Goal: Task Accomplishment & Management: Manage account settings

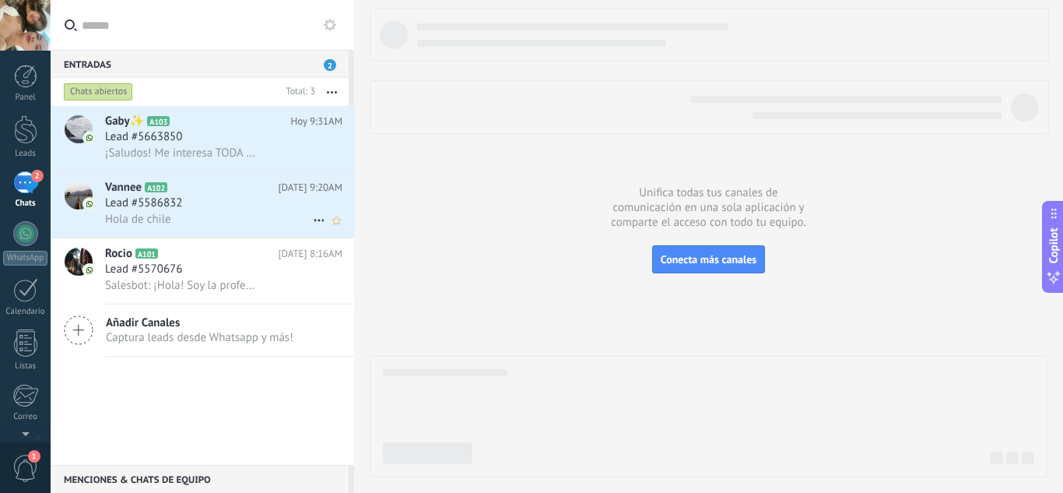
click at [213, 195] on h2 "Vannee A102" at bounding box center [192, 188] width 174 height 16
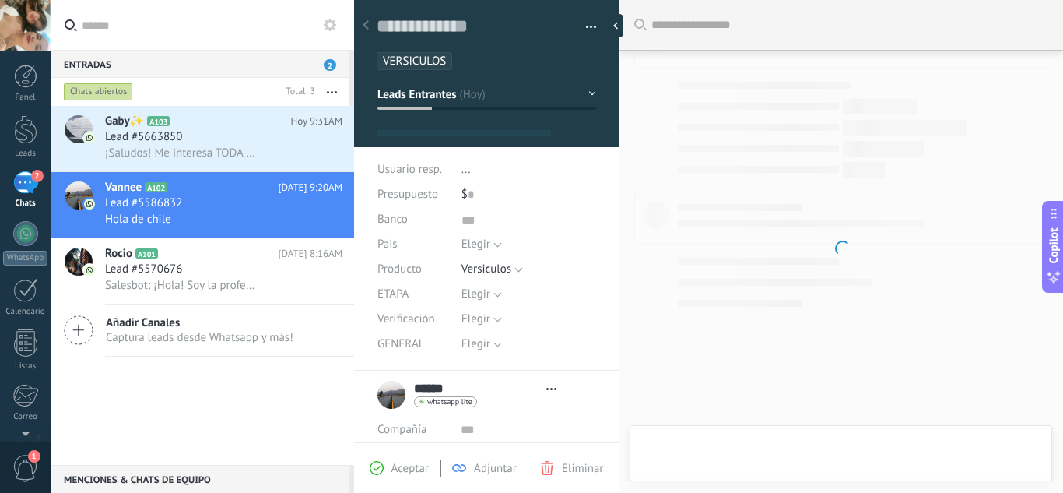
type textarea "***"
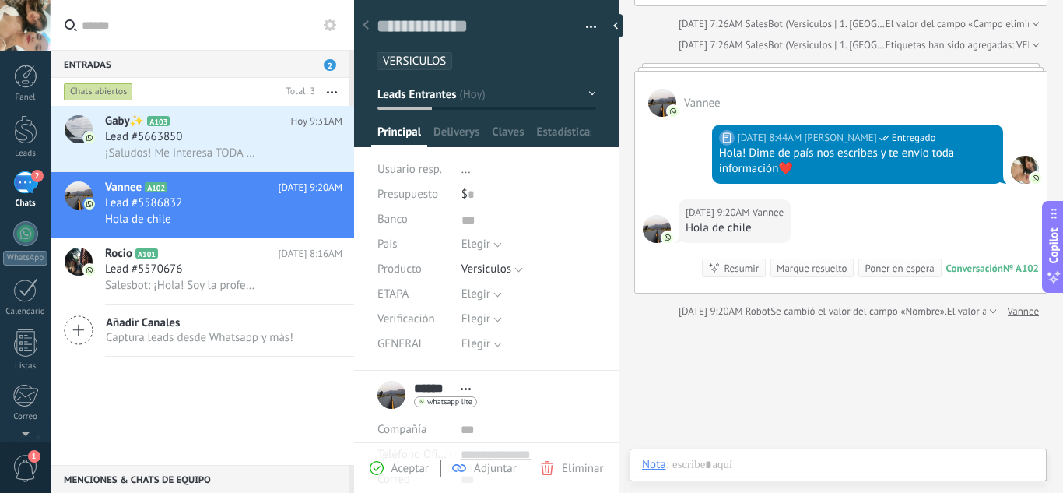
scroll to position [16, 0]
click at [476, 244] on span "Elegir" at bounding box center [476, 244] width 29 height 15
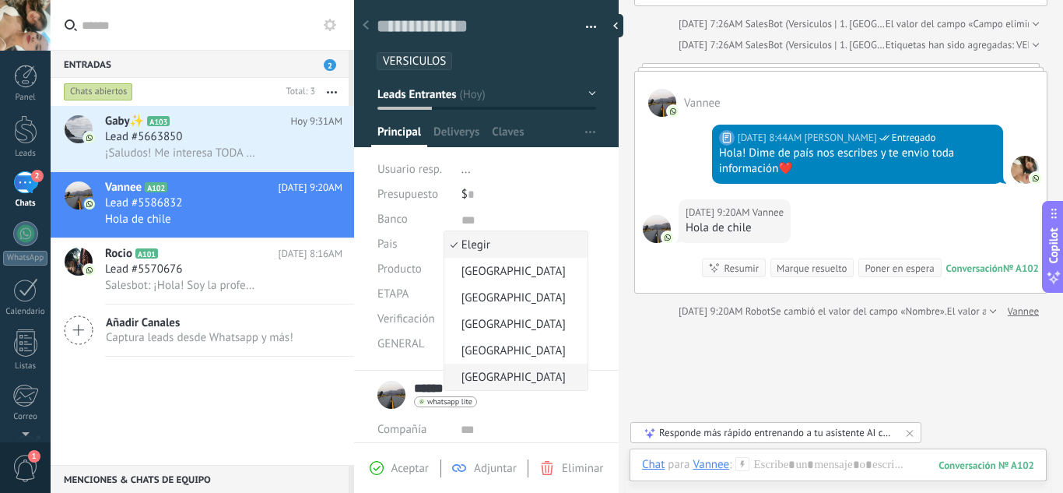
click at [478, 376] on span "[GEOGRAPHIC_DATA]" at bounding box center [514, 377] width 139 height 15
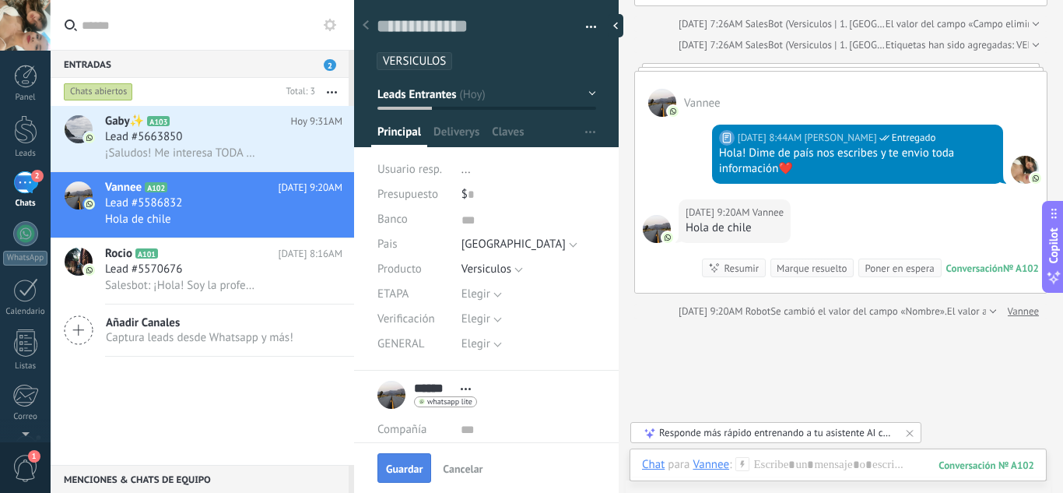
click at [410, 469] on span "Guardar" at bounding box center [404, 468] width 37 height 11
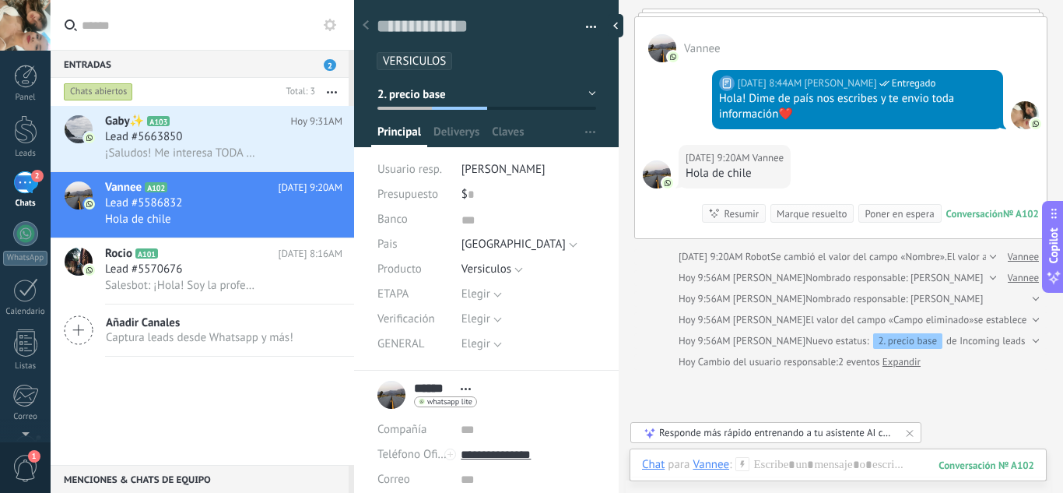
scroll to position [322, 0]
click at [785, 458] on div at bounding box center [838, 480] width 392 height 47
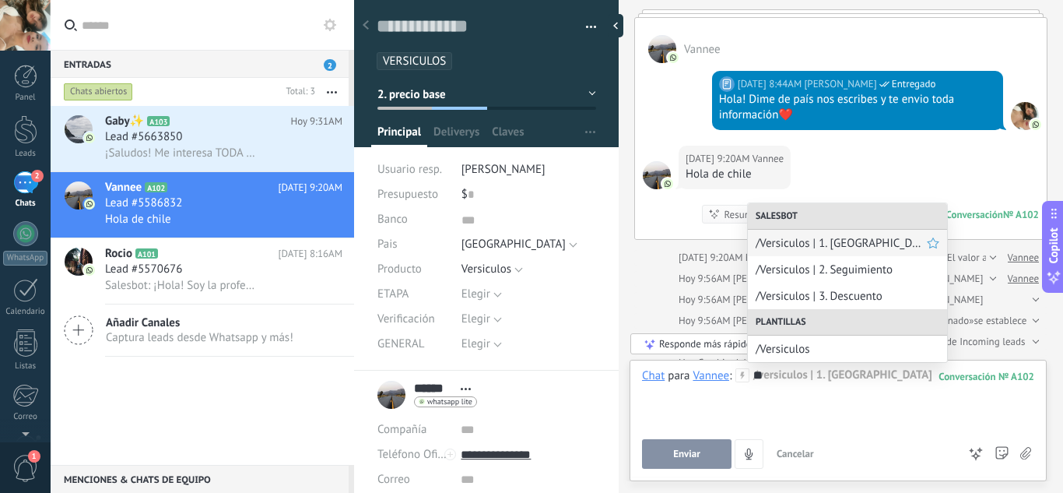
click at [852, 242] on span "/Versiculos | 1. [GEOGRAPHIC_DATA]" at bounding box center [841, 243] width 171 height 15
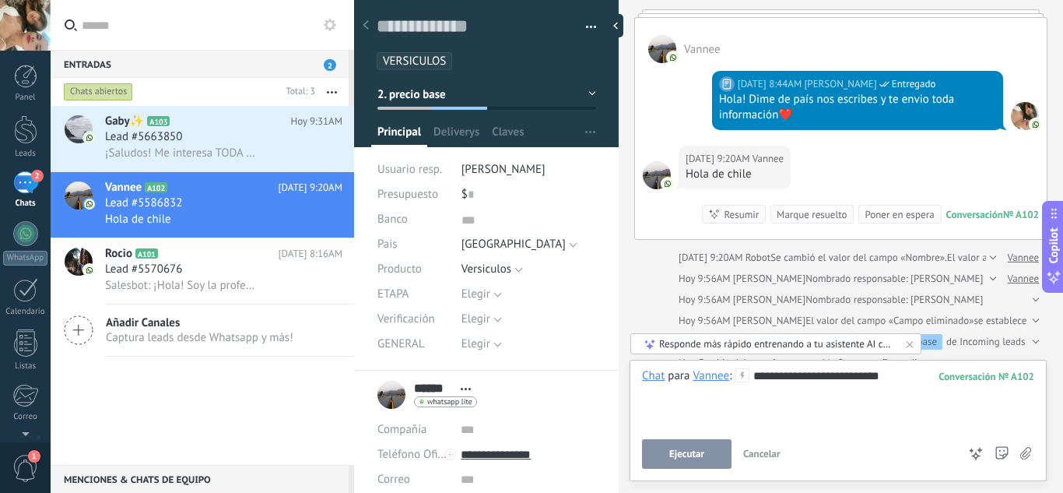
click at [687, 453] on span "Ejecutar" at bounding box center [687, 453] width 35 height 11
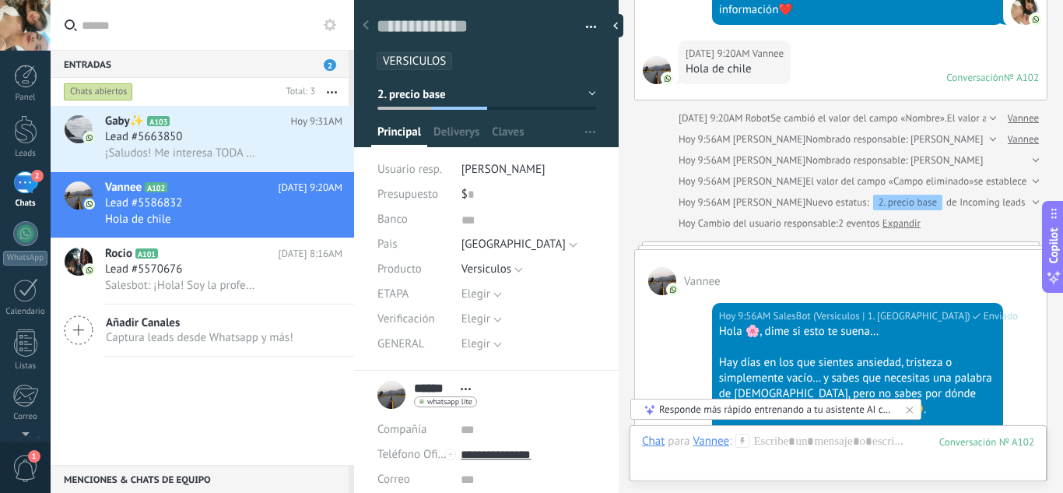
type input "*****"
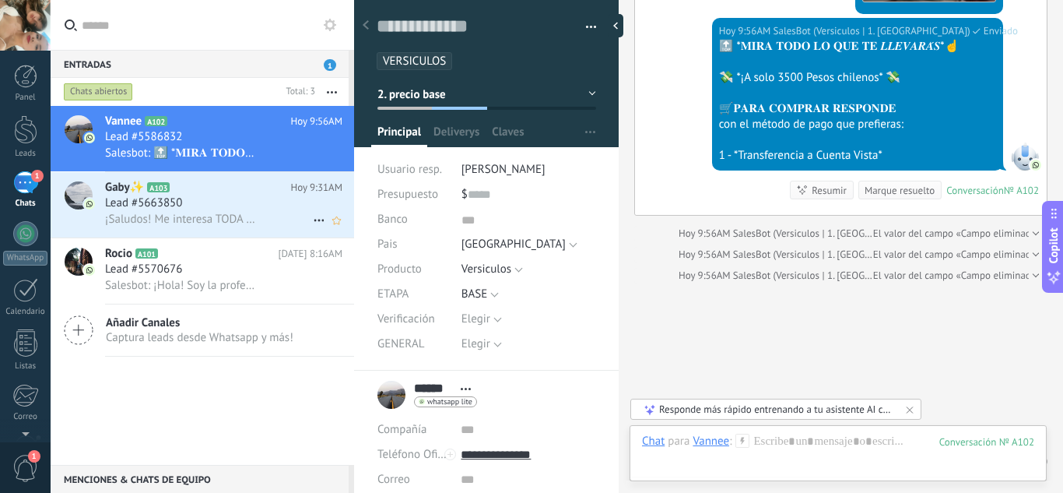
scroll to position [1657, 0]
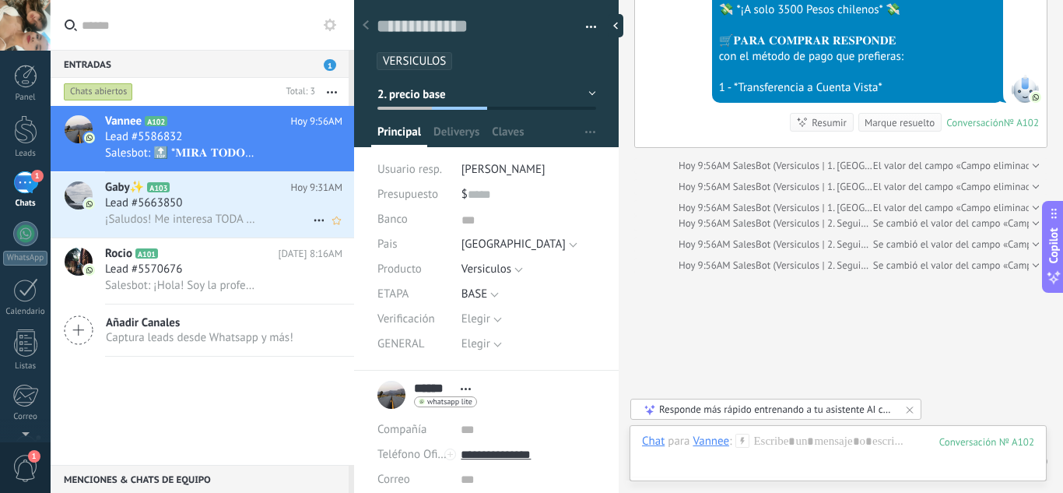
click at [220, 215] on span "¡Saludos! Me interesa TODA la INFORMACIÓN📩" at bounding box center [181, 219] width 152 height 15
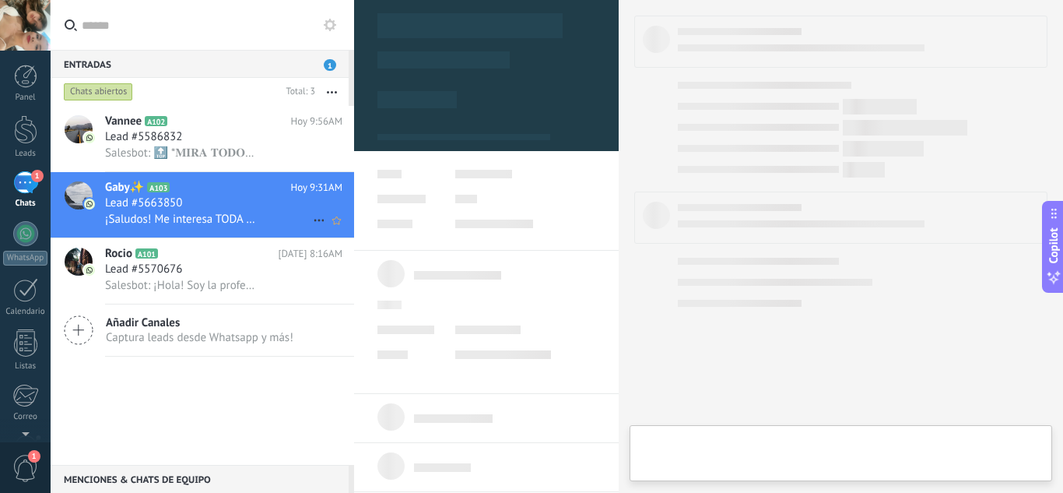
type textarea "***"
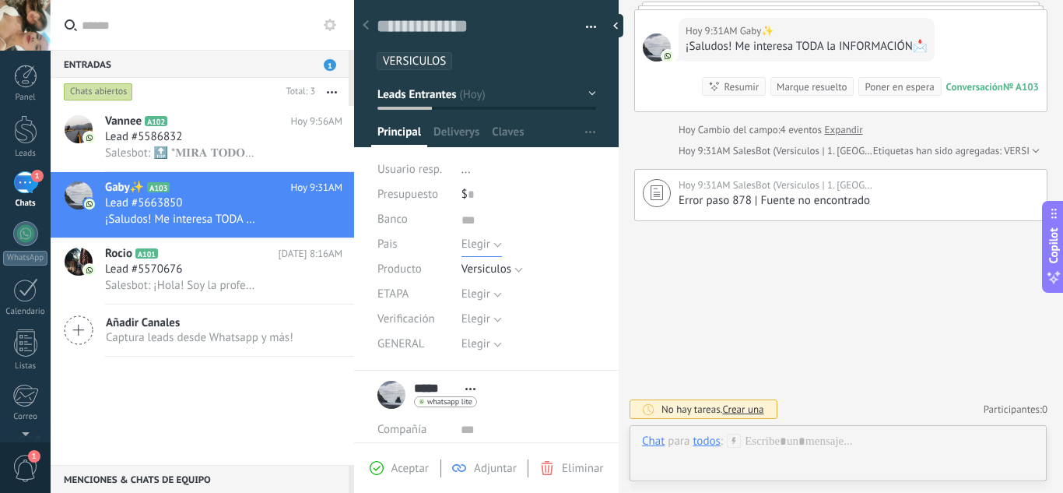
click at [471, 248] on span "Elegir" at bounding box center [476, 244] width 29 height 15
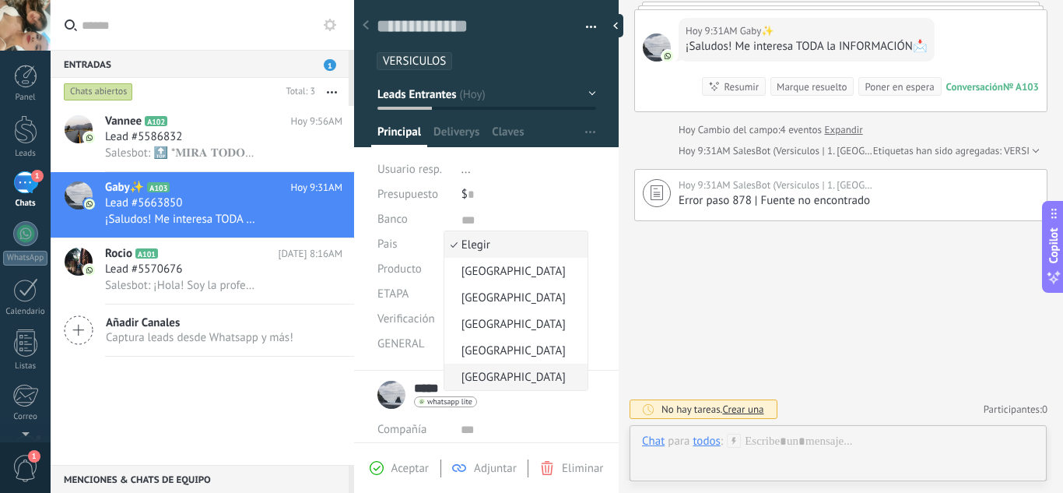
click at [480, 375] on span "[GEOGRAPHIC_DATA]" at bounding box center [514, 377] width 139 height 15
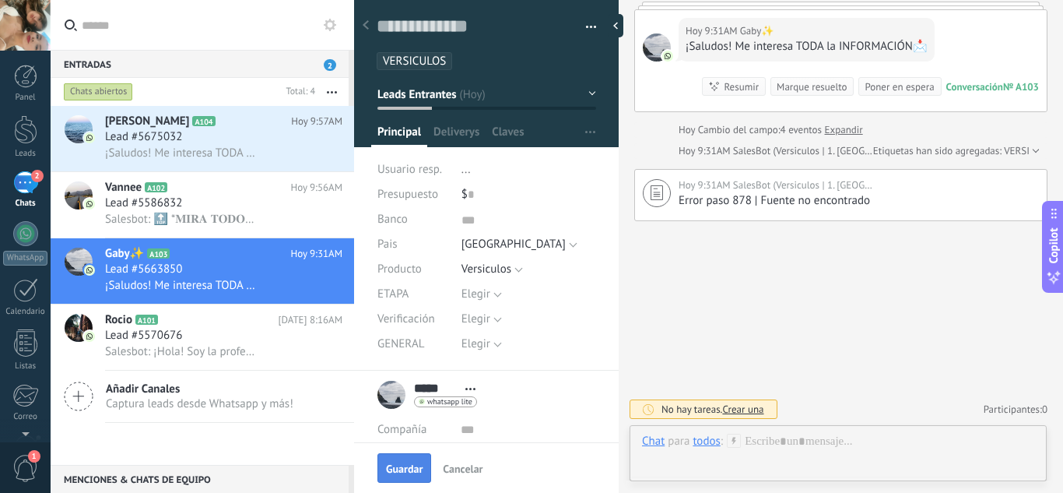
click at [413, 466] on span "Guardar" at bounding box center [404, 468] width 37 height 11
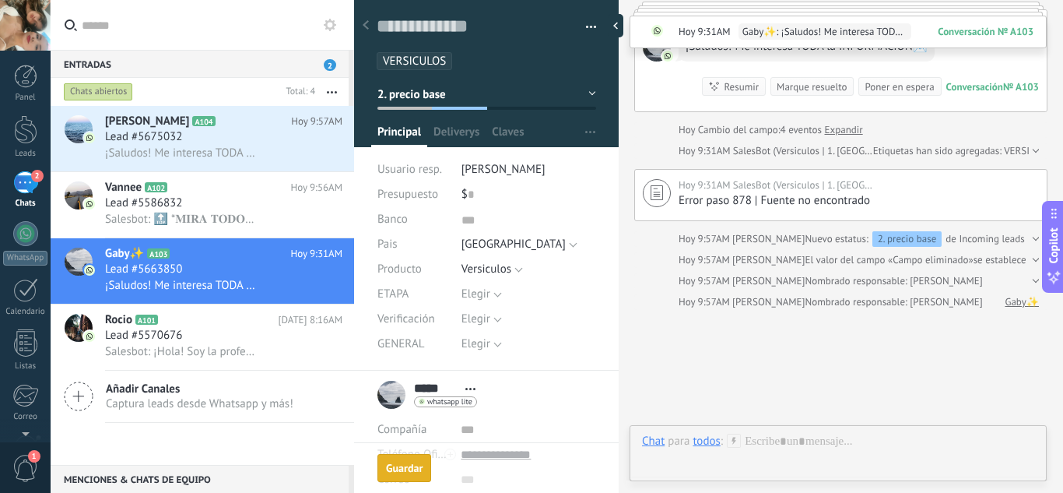
scroll to position [197, 0]
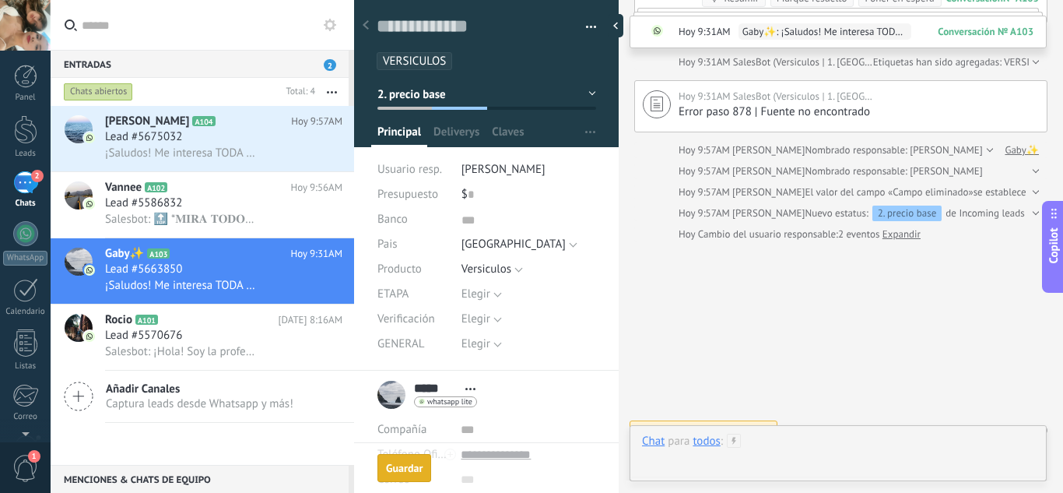
click at [800, 445] on div at bounding box center [838, 457] width 392 height 47
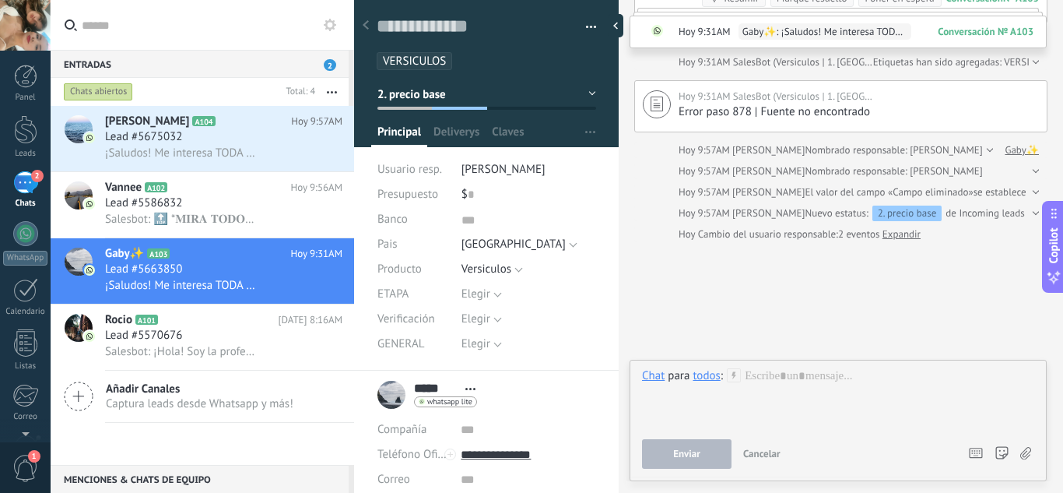
click at [702, 371] on div "todos" at bounding box center [706, 375] width 27 height 14
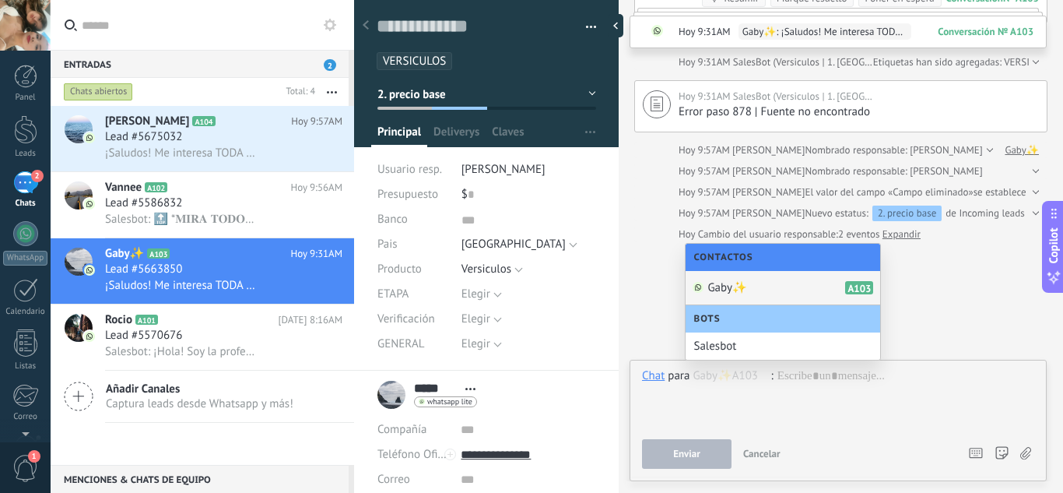
click at [768, 287] on div "Gaby✨ A103" at bounding box center [783, 288] width 195 height 34
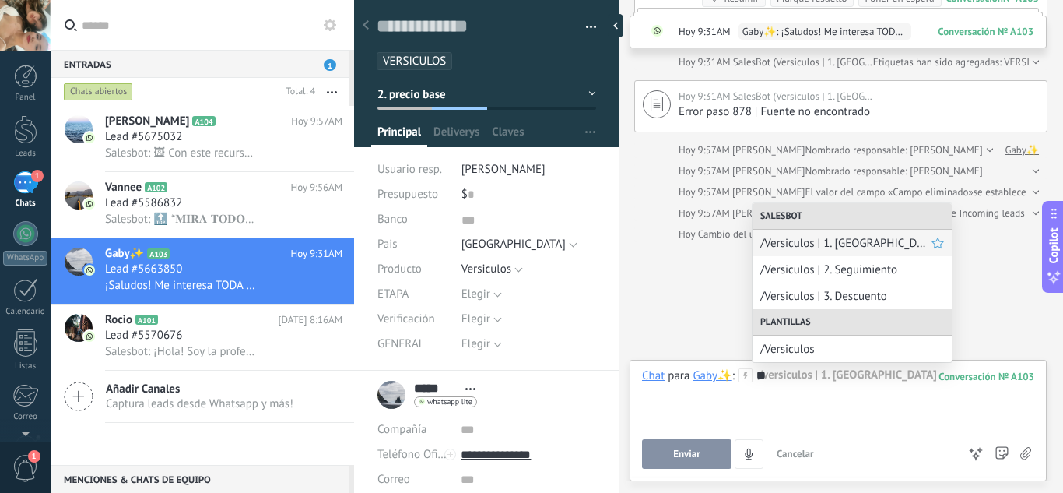
click at [841, 246] on span "/Versiculos | 1. [GEOGRAPHIC_DATA]" at bounding box center [846, 243] width 171 height 15
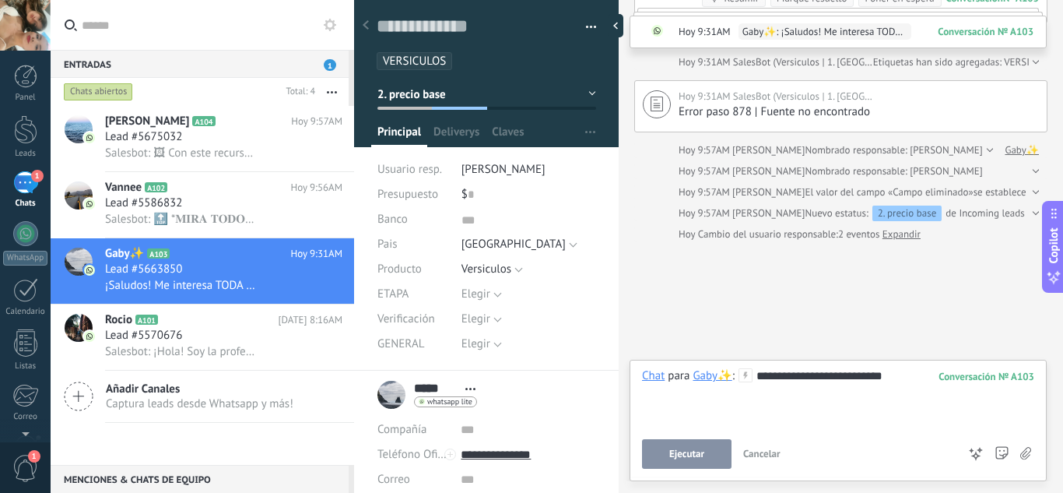
click at [705, 452] on button "Ejecutar" at bounding box center [687, 454] width 90 height 30
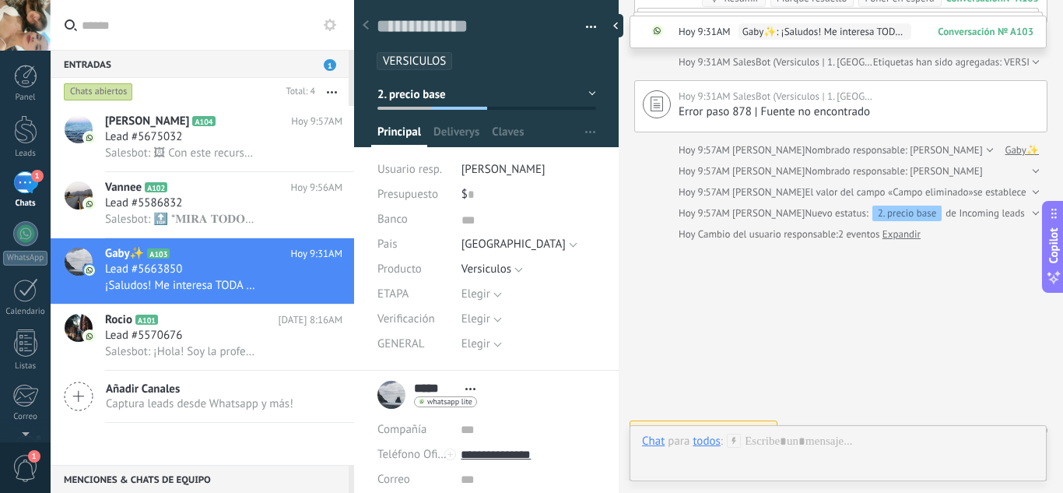
scroll to position [218, 0]
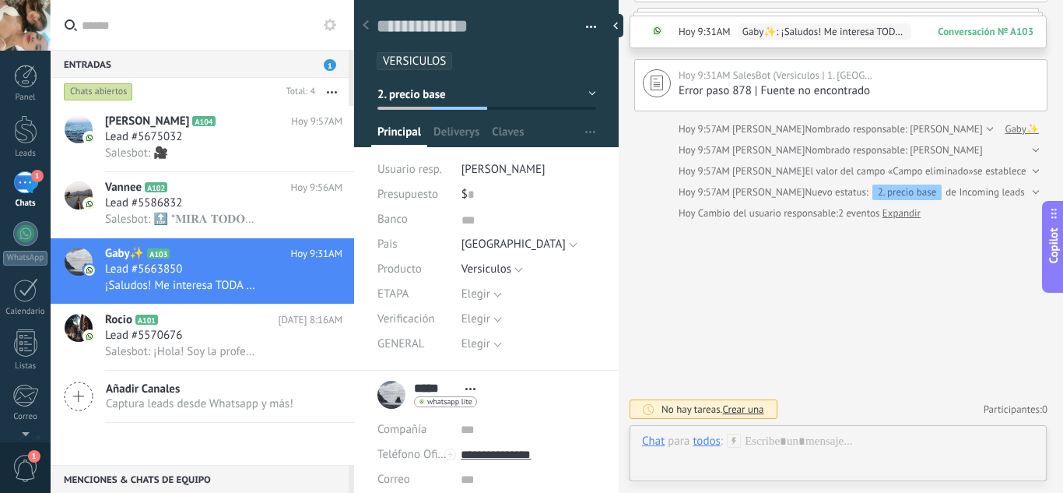
type input "*****"
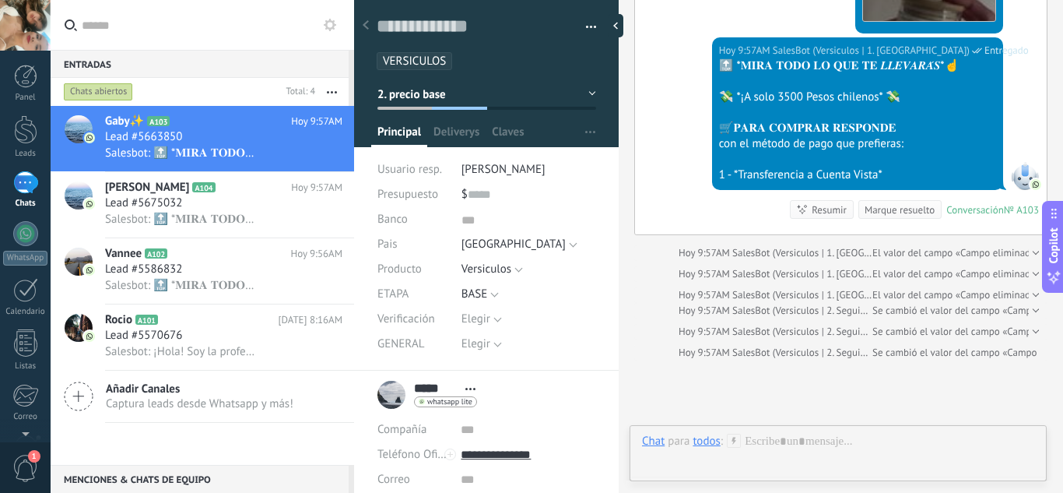
scroll to position [1502, 0]
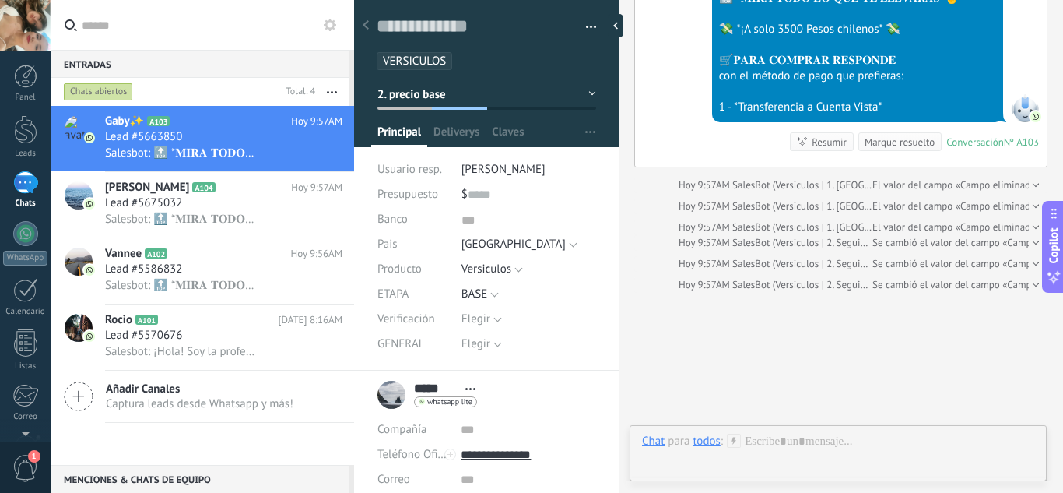
click at [105, 86] on div "Chats abiertos" at bounding box center [98, 92] width 69 height 19
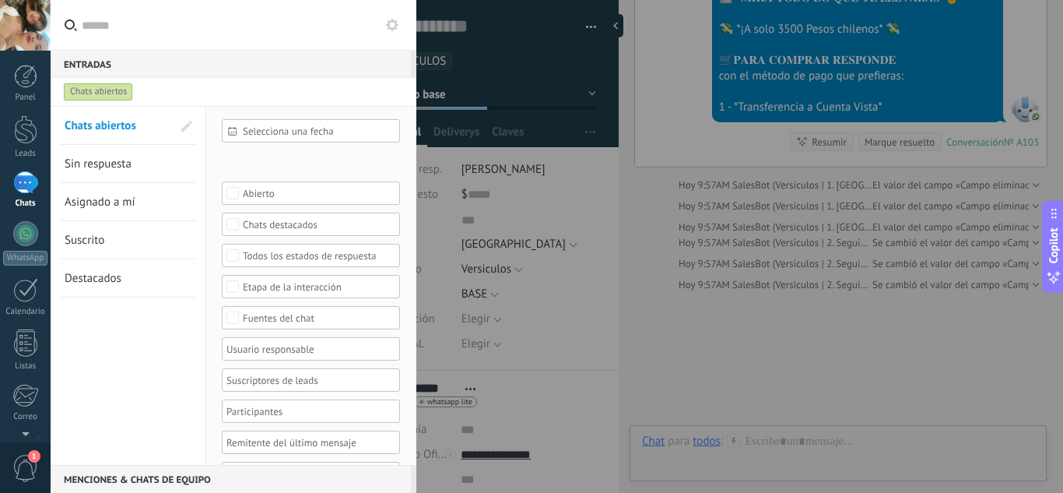
click at [120, 153] on link "Sin respuesta" at bounding box center [118, 163] width 107 height 37
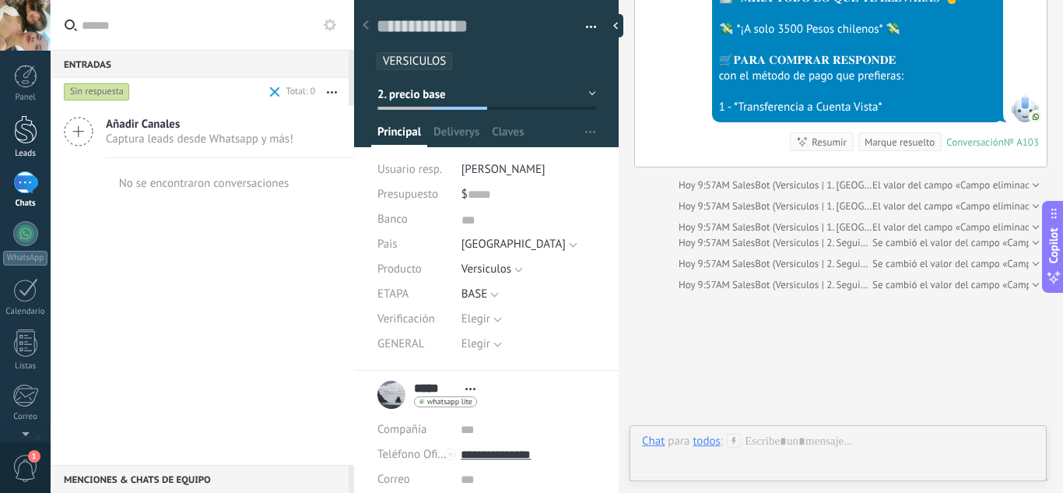
click at [19, 146] on link "Leads" at bounding box center [25, 137] width 51 height 44
